Goal: Book appointment/travel/reservation

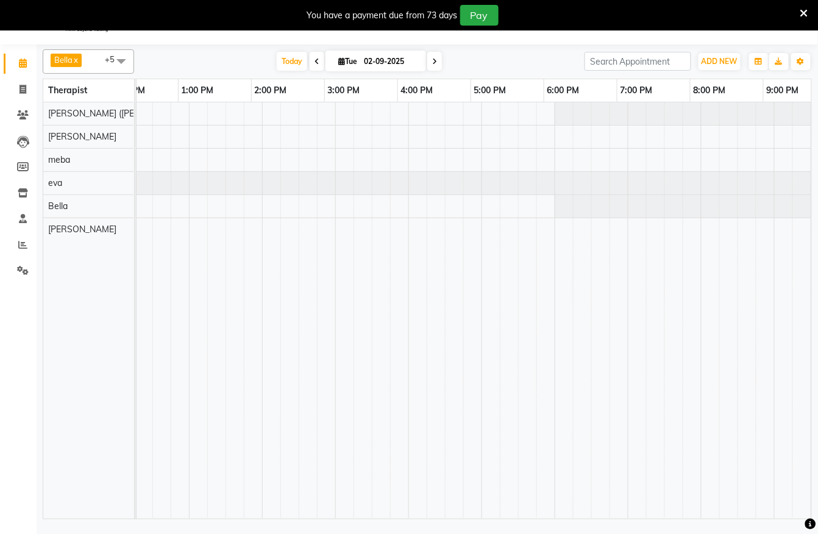
scroll to position [0, 397]
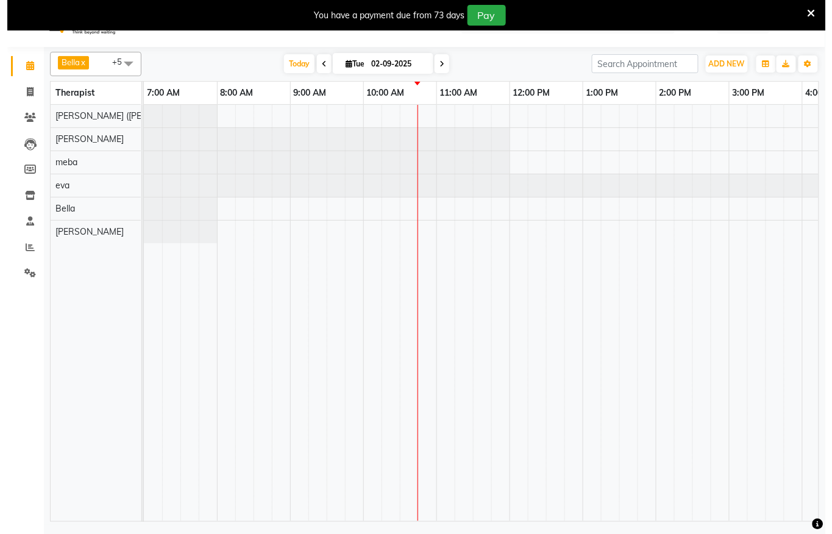
scroll to position [30, 0]
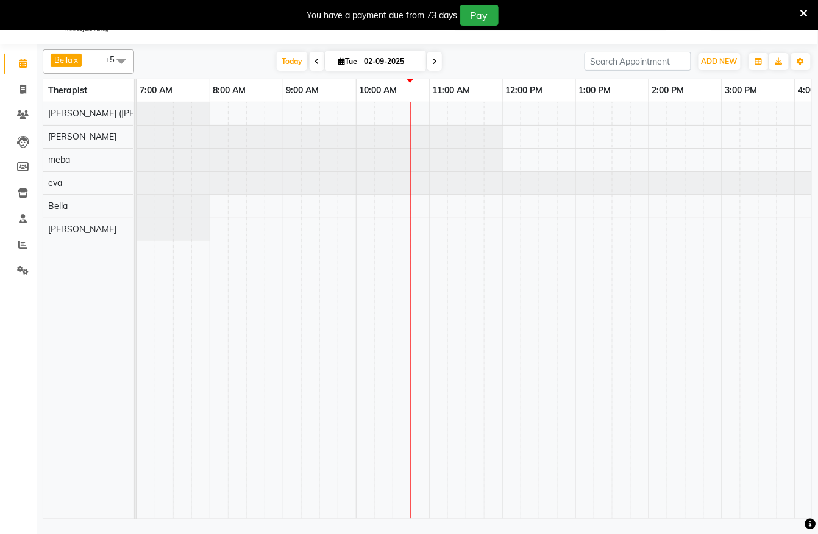
click at [443, 207] on div at bounding box center [721, 310] width 1170 height 416
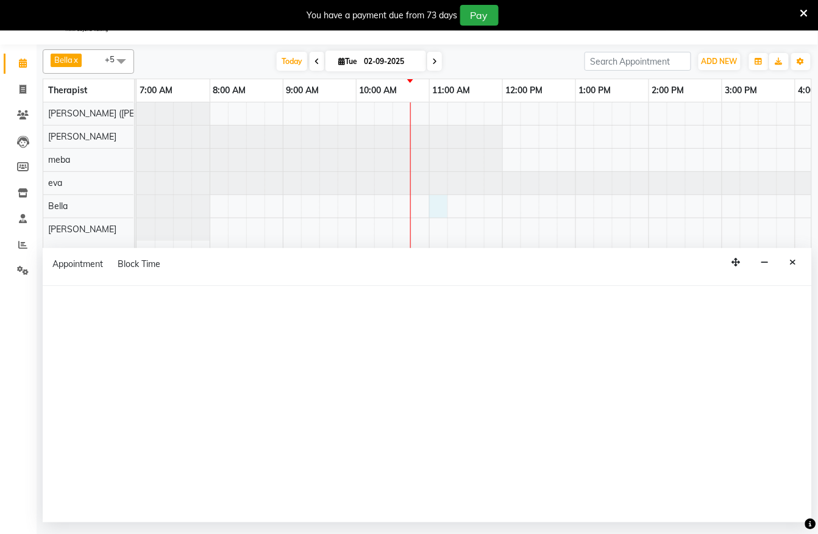
select select "66488"
select select "tentative"
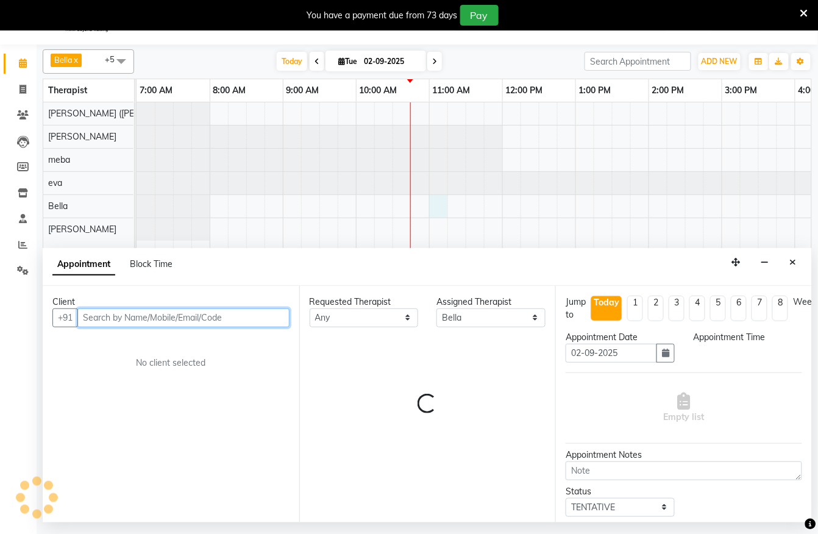
select select "660"
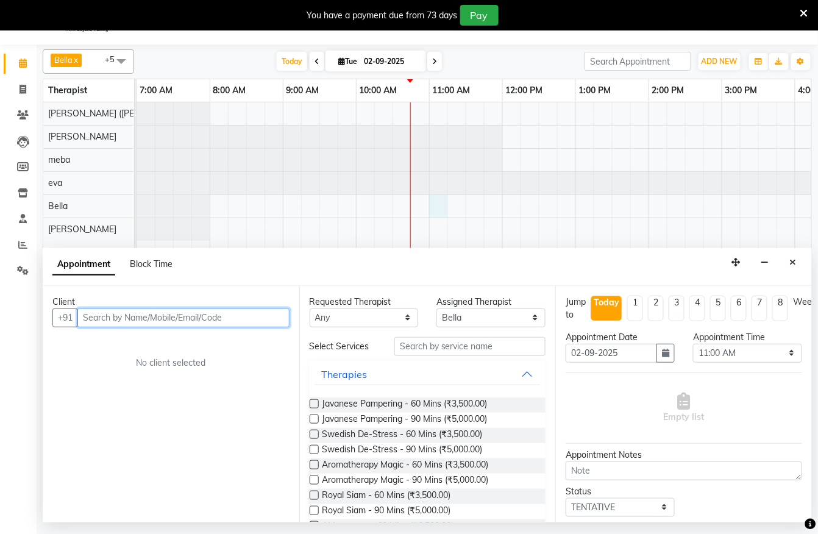
click at [174, 309] on input "text" at bounding box center [183, 317] width 212 height 19
type input "9560002707"
click at [247, 322] on span "Add Client" at bounding box center [264, 317] width 41 height 11
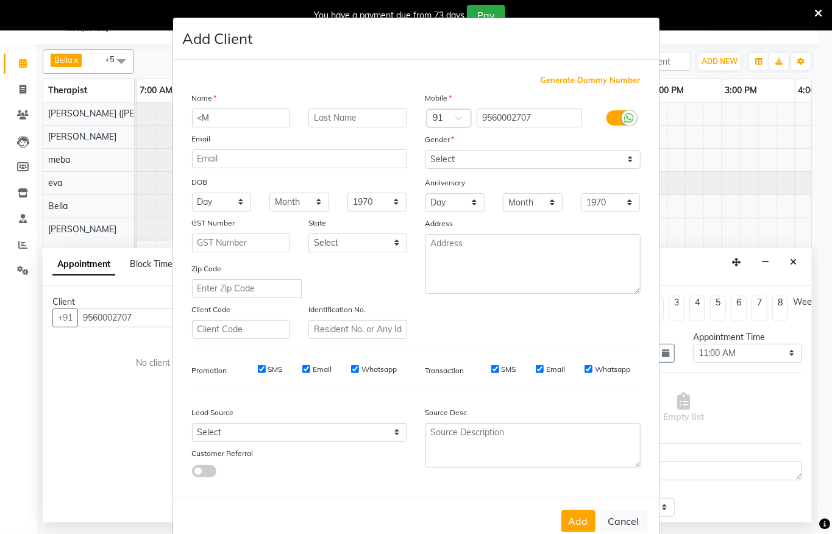
type input "<"
type input "Mohit"
drag, startPoint x: 476, startPoint y: 154, endPoint x: 464, endPoint y: 166, distance: 17.7
click at [476, 154] on select "Select Male Female Other Prefer Not To Say" at bounding box center [532, 159] width 215 height 19
select select "male"
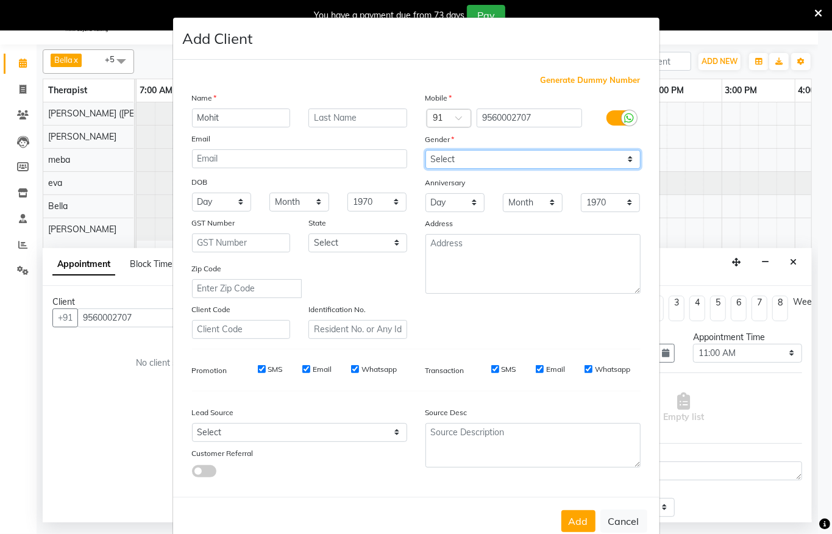
click at [425, 150] on select "Select Male Female Other Prefer Not To Say" at bounding box center [532, 159] width 215 height 19
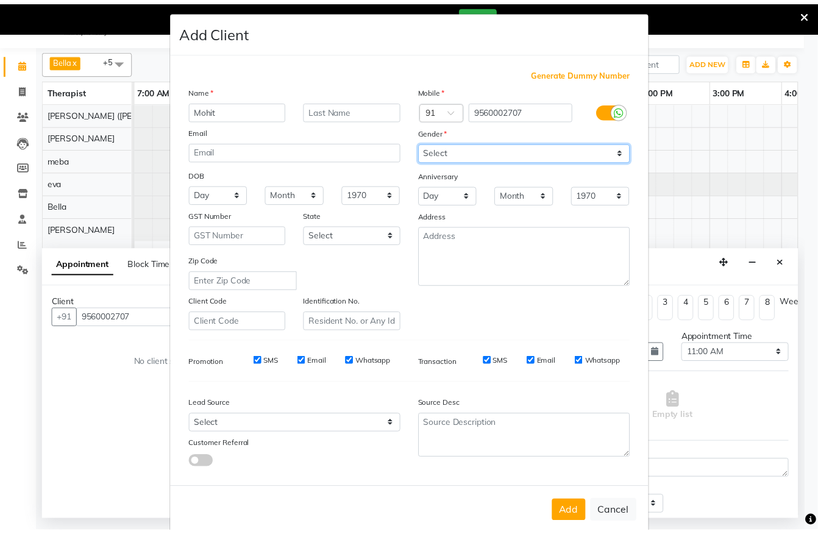
scroll to position [26, 0]
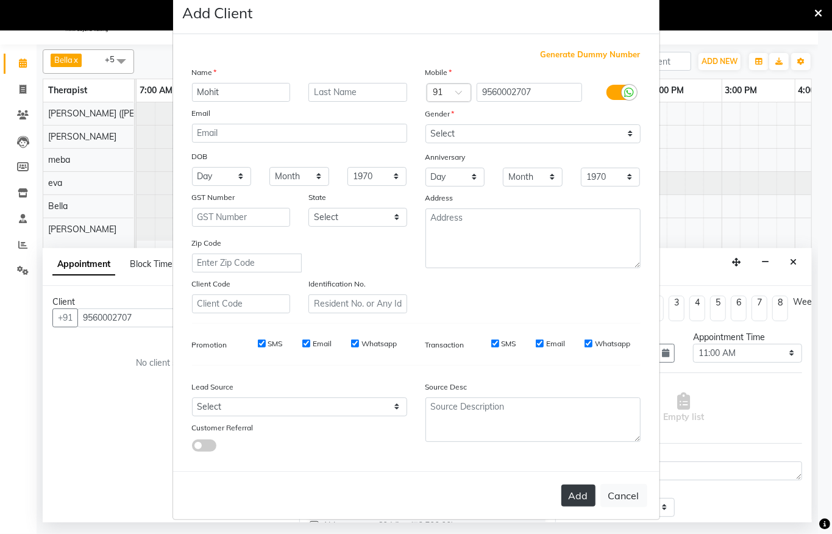
click at [565, 489] on button "Add" at bounding box center [578, 495] width 34 height 22
select select
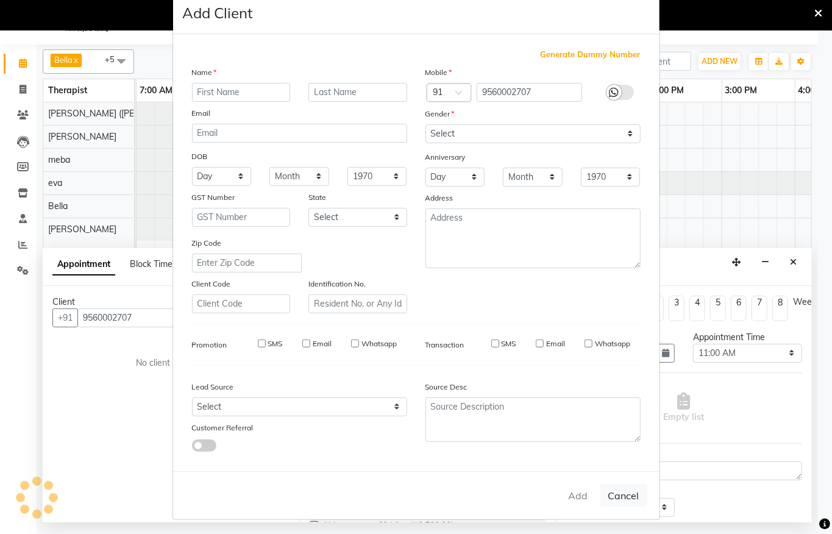
select select
checkbox input "false"
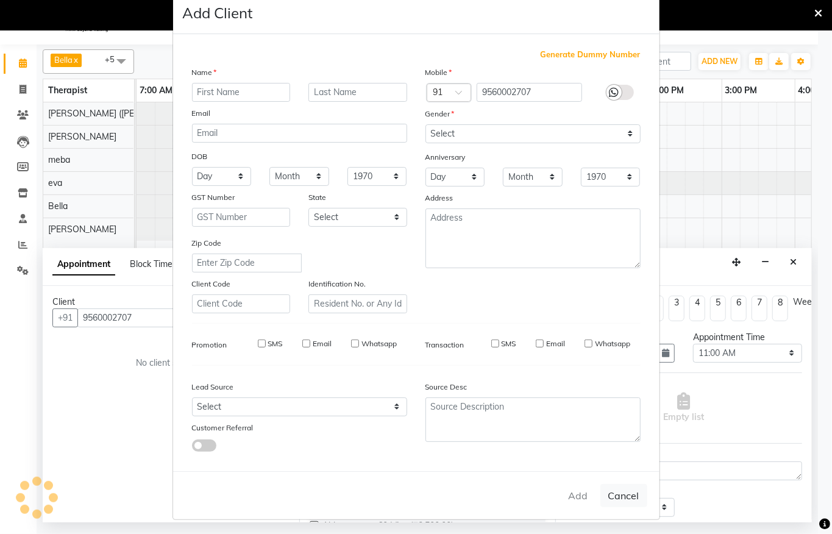
checkbox input "false"
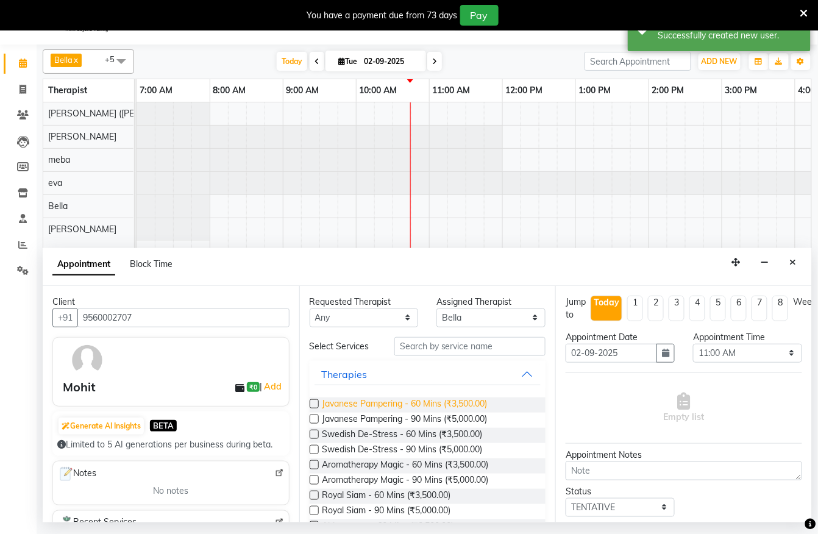
click at [408, 411] on span "Javanese Pampering - 60 Mins (₹3,500.00)" at bounding box center [404, 404] width 165 height 15
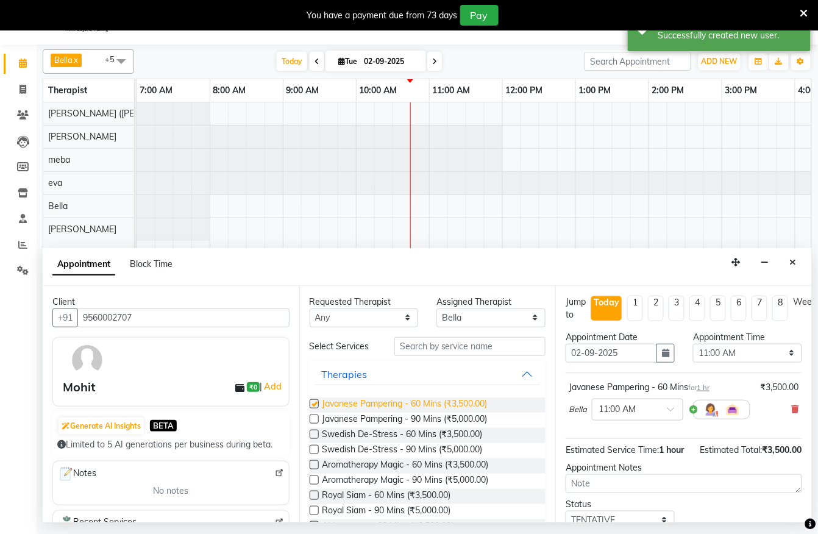
checkbox input "false"
drag, startPoint x: 463, startPoint y: 324, endPoint x: 467, endPoint y: 316, distance: 9.3
click at [462, 324] on select "Select Bella Eli eva lisa meba monika (simi)" at bounding box center [490, 317] width 109 height 19
select select "65646"
click at [436, 308] on select "Select Bella Eli eva lisa meba monika (simi)" at bounding box center [490, 317] width 109 height 19
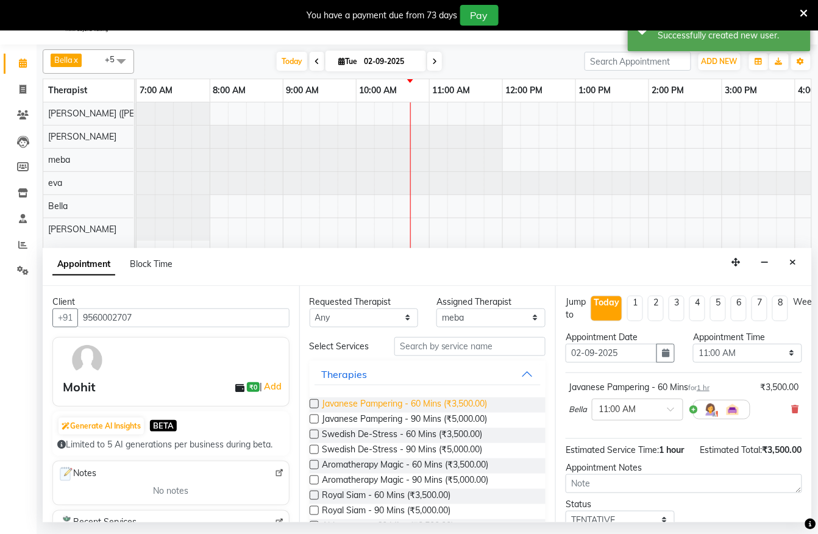
click at [426, 412] on span "Javanese Pampering - 60 Mins (₹3,500.00)" at bounding box center [404, 404] width 165 height 15
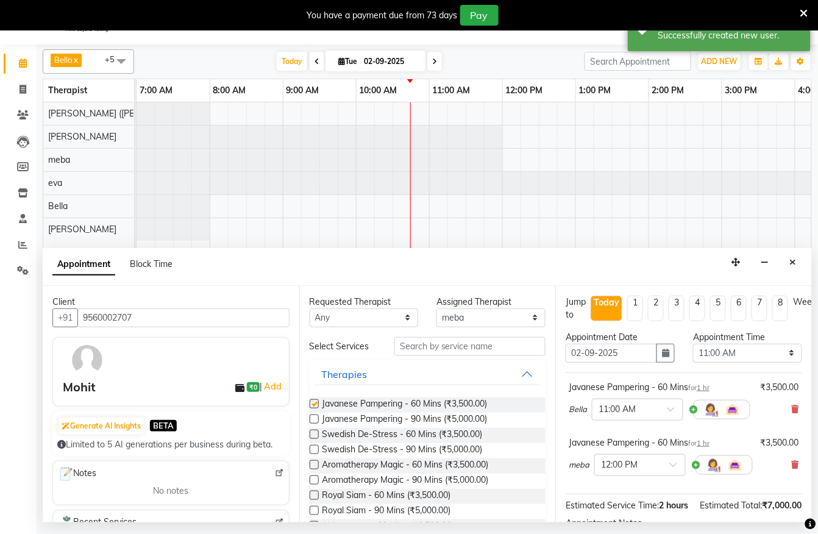
checkbox input "false"
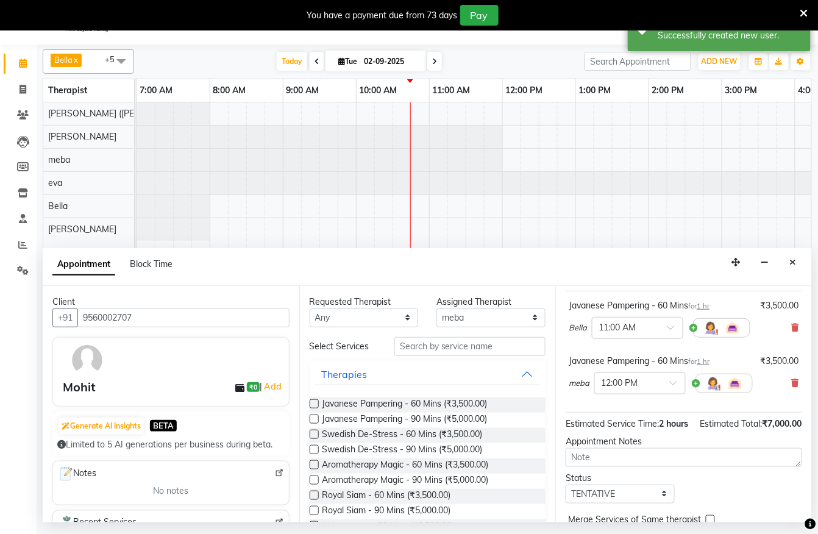
scroll to position [167, 0]
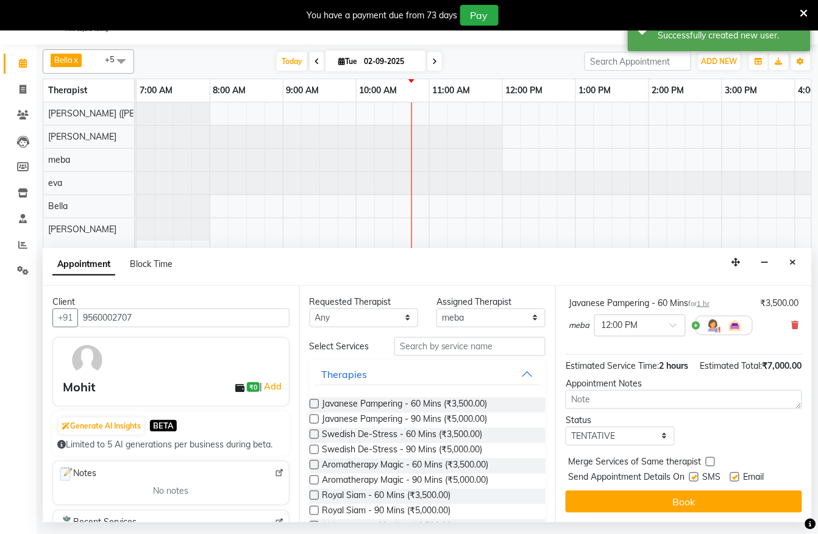
click at [625, 490] on button "Book" at bounding box center [683, 501] width 236 height 22
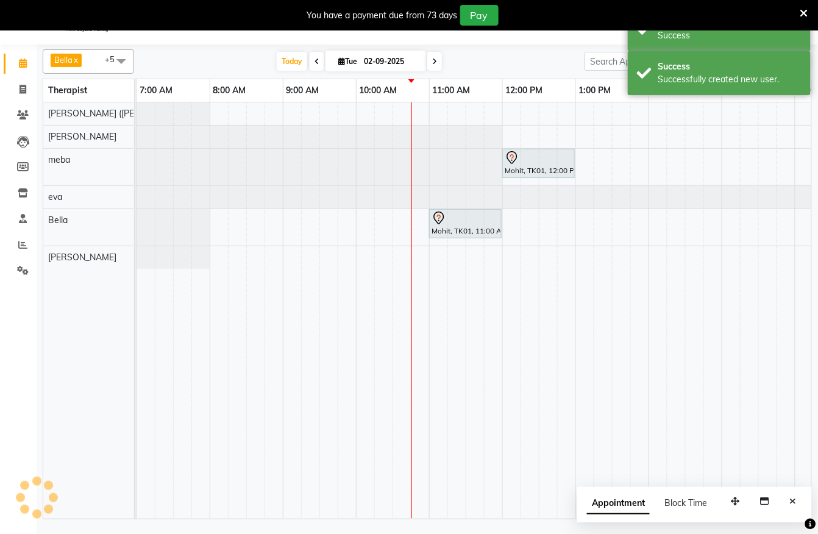
scroll to position [0, 0]
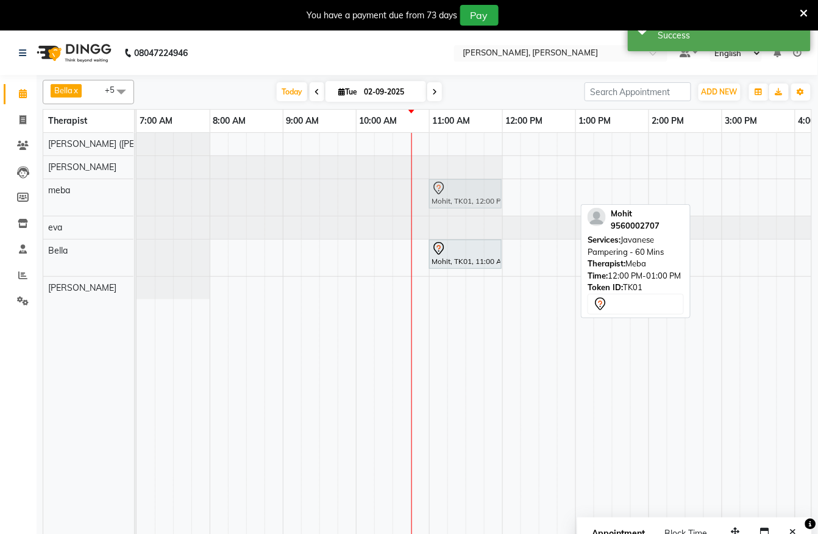
drag, startPoint x: 530, startPoint y: 198, endPoint x: 451, endPoint y: 207, distance: 79.7
click at [136, 207] on div "Mohit, TK01, 12:00 PM-01:00 PM, Javanese Pampering - 60 Mins Mohit, TK01, 12:00…" at bounding box center [136, 197] width 0 height 37
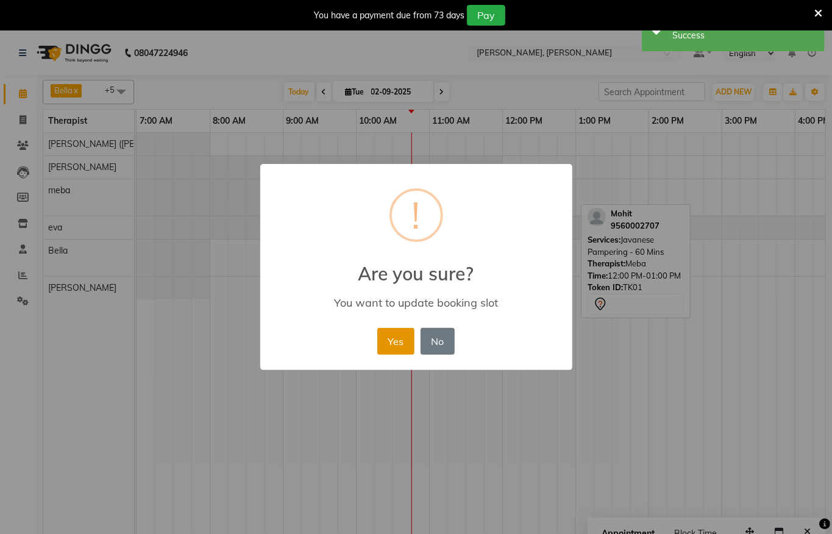
click at [389, 341] on button "Yes" at bounding box center [395, 341] width 37 height 27
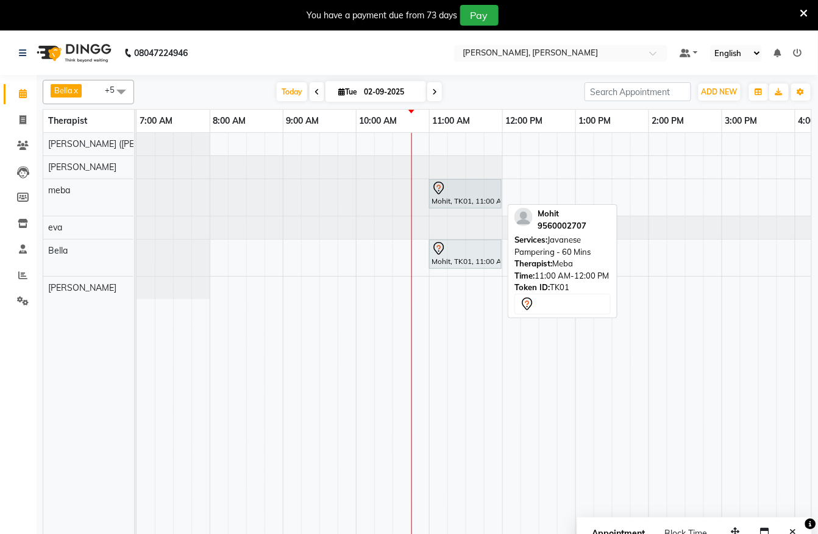
click at [484, 195] on div at bounding box center [465, 188] width 68 height 15
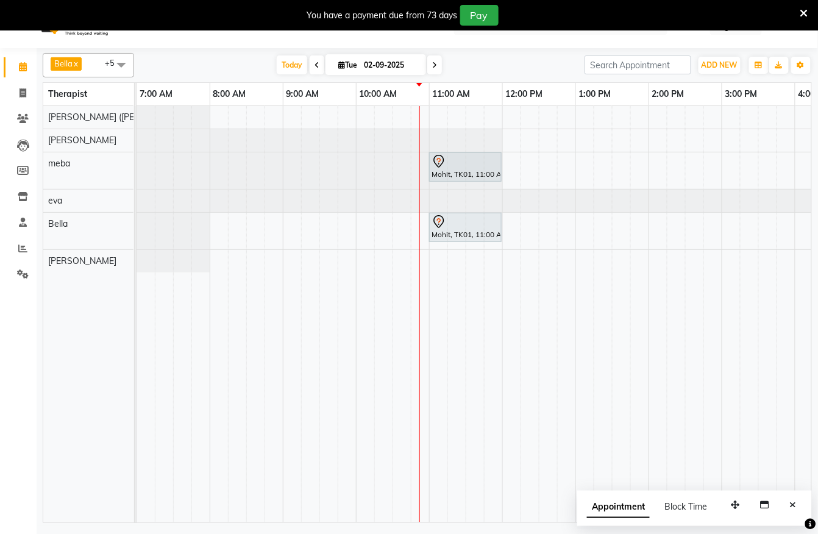
scroll to position [30, 0]
